Goal: Information Seeking & Learning: Learn about a topic

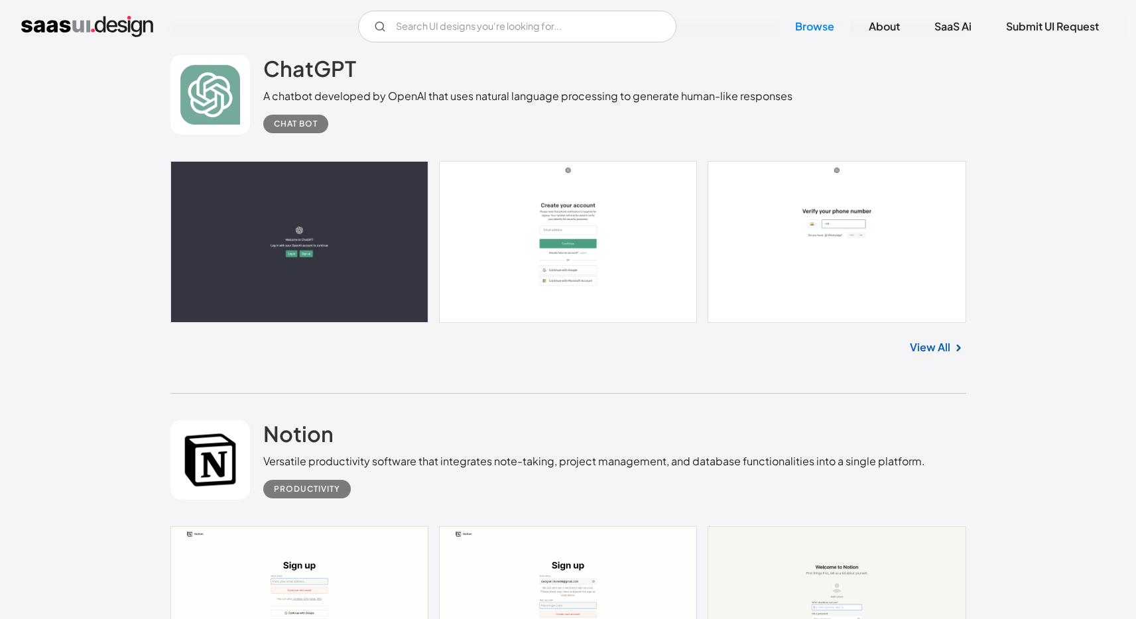
scroll to position [18006, 0]
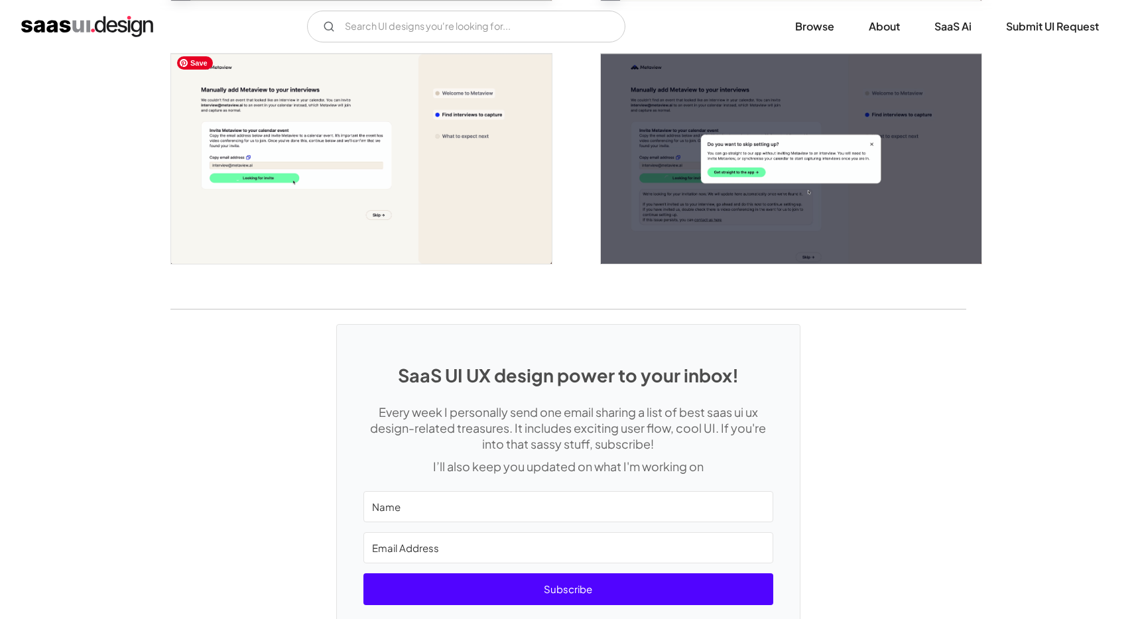
scroll to position [3281, 0]
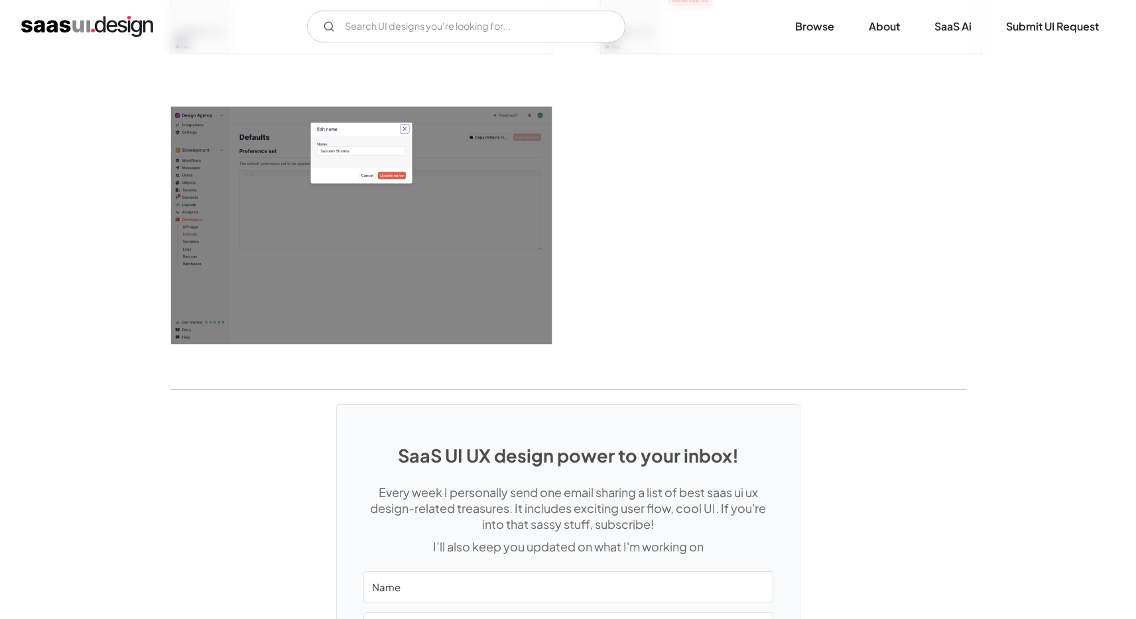
scroll to position [3416, 0]
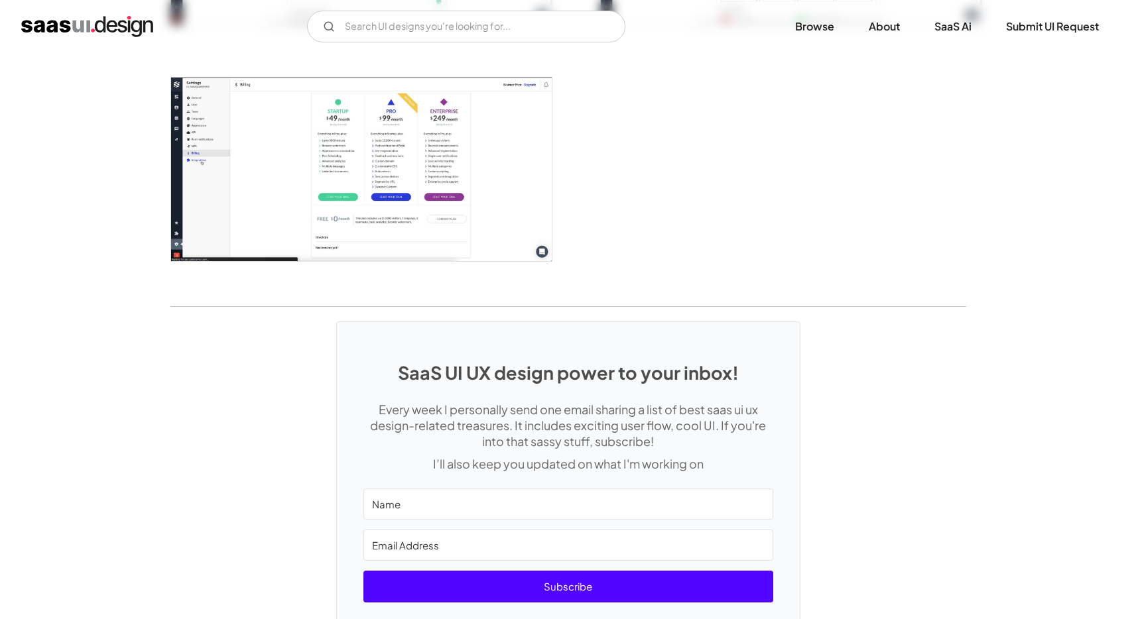
scroll to position [1778, 0]
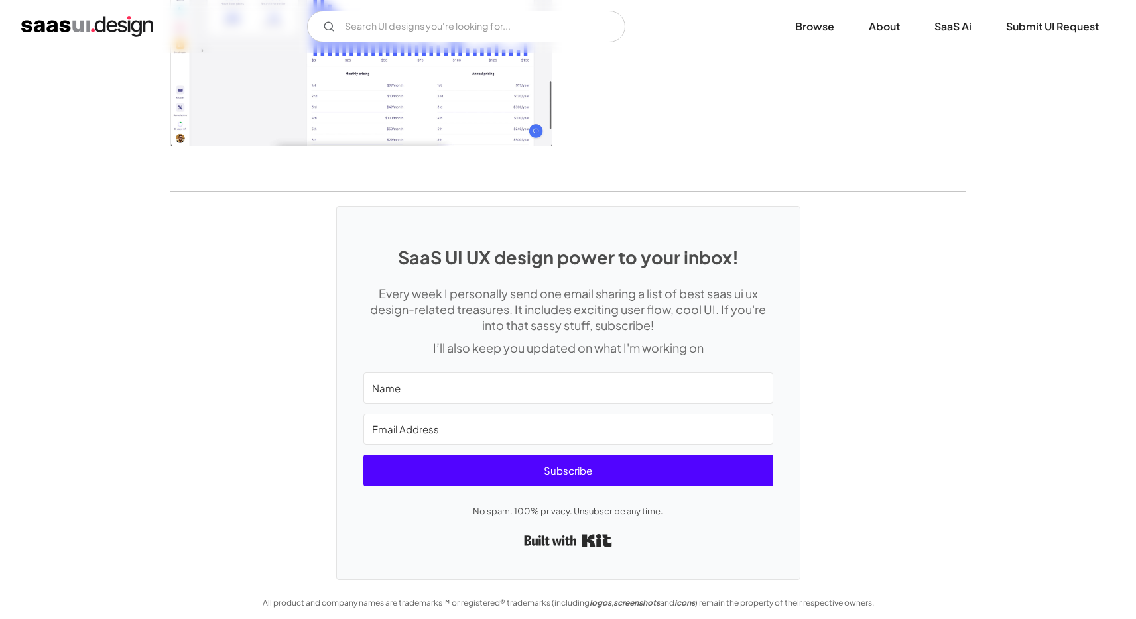
scroll to position [2696, 0]
